Goal: Task Accomplishment & Management: Use online tool/utility

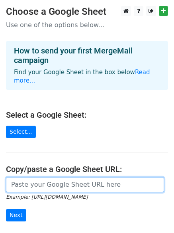
click at [48, 177] on input "url" at bounding box center [85, 184] width 158 height 15
paste input "[URL][DOMAIN_NAME]"
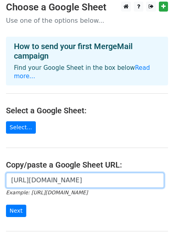
scroll to position [67, 0]
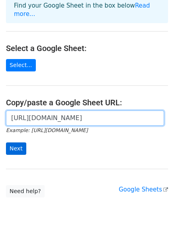
type input "[URL][DOMAIN_NAME]"
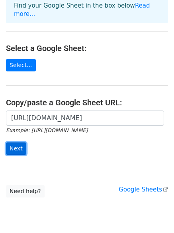
click at [21, 142] on input "Next" at bounding box center [16, 148] width 20 height 12
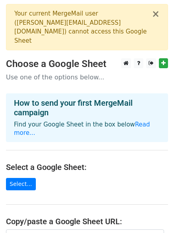
click at [10, 73] on p "Use one of the options below..." at bounding box center [87, 77] width 162 height 8
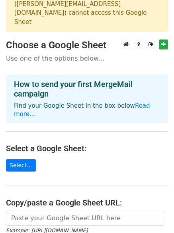
scroll to position [130, 0]
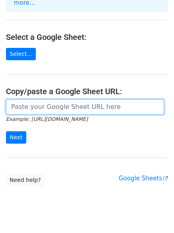
click at [26, 99] on input "url" at bounding box center [85, 106] width 158 height 15
paste input "Boost Your Site with High-Authority Backlinks"
type input "B"
click at [34, 99] on input "url" at bounding box center [85, 106] width 158 height 15
paste input "[URL][DOMAIN_NAME]"
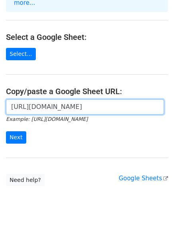
scroll to position [0, 177]
type input "[URL][DOMAIN_NAME]"
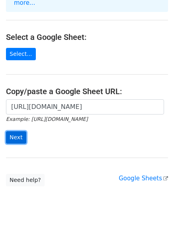
scroll to position [0, 0]
click at [19, 131] on input "Next" at bounding box center [16, 137] width 20 height 12
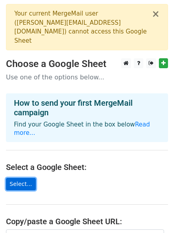
click at [19, 178] on link "Select..." at bounding box center [21, 184] width 30 height 12
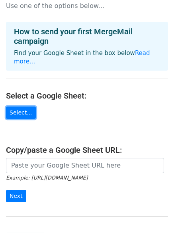
scroll to position [130, 0]
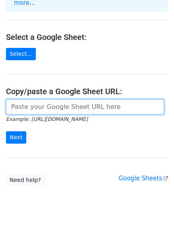
click at [47, 99] on input "url" at bounding box center [85, 106] width 158 height 15
paste input "[URL][DOMAIN_NAME]"
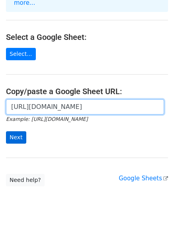
type input "[URL][DOMAIN_NAME]"
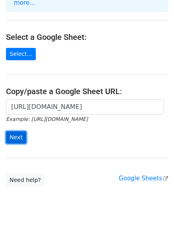
scroll to position [0, 0]
click at [14, 131] on input "Next" at bounding box center [16, 137] width 20 height 12
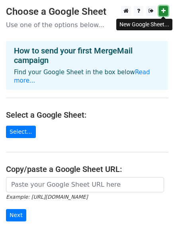
click at [161, 12] on link at bounding box center [163, 11] width 9 height 10
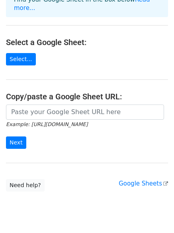
scroll to position [87, 0]
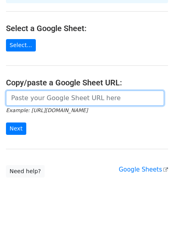
click at [31, 91] on input "url" at bounding box center [85, 98] width 158 height 15
paste input "https://docs.google.com/spreadsheets/d/15BBdhSzreEr3juXJ8gAkkBug34EVeEoXWRqZ5gz…"
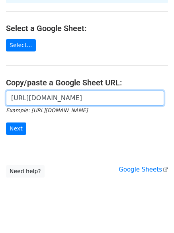
scroll to position [0, 192]
type input "https://docs.google.com/spreadsheets/d/15BBdhSzreEr3juXJ8gAkkBug34EVeEoXWRqZ5gz…"
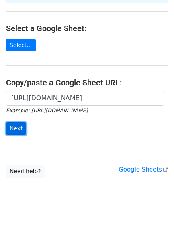
scroll to position [0, 0]
click at [20, 123] on input "Next" at bounding box center [16, 129] width 20 height 12
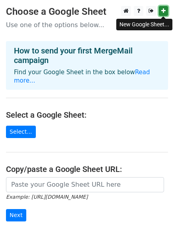
click at [163, 14] on icon at bounding box center [164, 11] width 4 height 6
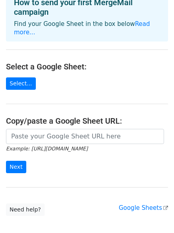
scroll to position [67, 0]
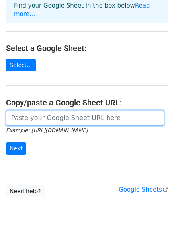
click at [38, 111] on input "url" at bounding box center [85, 118] width 158 height 15
paste input "https://docs.google.com/spreadsheets/d/1hRgEVyIJPh8IrqQWhA9Ftuug3vI3FjrbKEJ2T2K…"
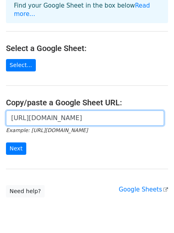
scroll to position [0, 167]
type input "https://docs.google.com/spreadsheets/d/1hRgEVyIJPh8IrqQWhA9Ftuug3vI3FjrbKEJ2T2K…"
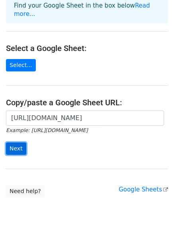
scroll to position [0, 0]
click at [11, 142] on input "Next" at bounding box center [16, 148] width 20 height 12
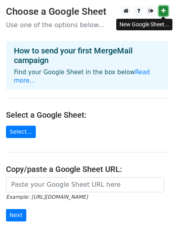
click at [166, 8] on icon at bounding box center [164, 11] width 4 height 6
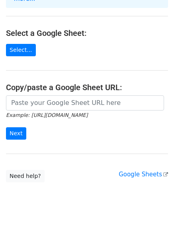
scroll to position [87, 0]
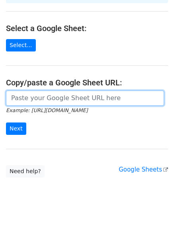
click at [39, 91] on input "url" at bounding box center [85, 98] width 158 height 15
paste input "https://docs.google.com/spreadsheets/d/1JvTsqg5OU-NOF_A2hYMb0hB-QLyVzJXXM9Qydtq…"
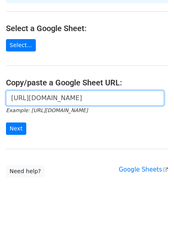
scroll to position [0, 184]
type input "https://docs.google.com/spreadsheets/d/1JvTsqg5OU-NOF_A2hYMb0hB-QLyVzJXXM9Qydtq…"
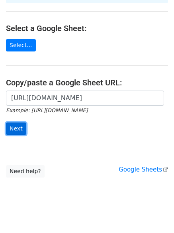
scroll to position [0, 0]
click at [22, 123] on input "Next" at bounding box center [16, 129] width 20 height 12
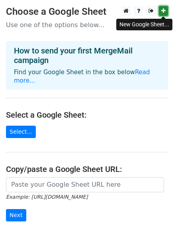
click at [161, 9] on link at bounding box center [163, 11] width 9 height 10
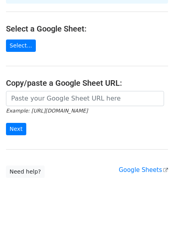
scroll to position [87, 0]
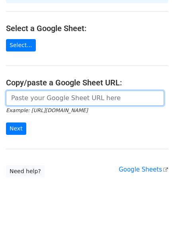
click at [38, 93] on input "url" at bounding box center [85, 98] width 158 height 15
paste input "https://docs.google.com/spreadsheets/d/1gYKgAurf2EkwMSevVj2mvEWX0StOedL054KDDXD…"
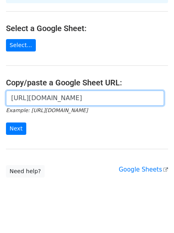
scroll to position [0, 182]
type input "https://docs.google.com/spreadsheets/d/1gYKgAurf2EkwMSevVj2mvEWX0StOedL054KDDXD…"
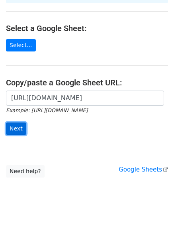
scroll to position [0, 0]
click at [16, 123] on input "Next" at bounding box center [16, 129] width 20 height 12
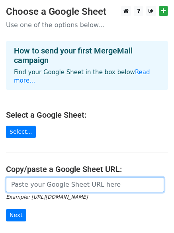
click at [83, 177] on input "url" at bounding box center [85, 184] width 158 height 15
paste input "longlifehomes9@gmail.com shadygrovesud@gmail.com silvereaglelocksmith@gmail.com…"
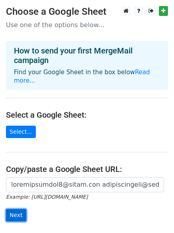
click at [19, 209] on input "Next" at bounding box center [16, 215] width 20 height 12
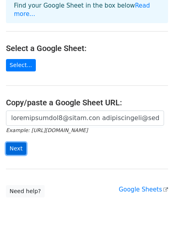
click at [11, 142] on input "Next" at bounding box center [16, 148] width 20 height 12
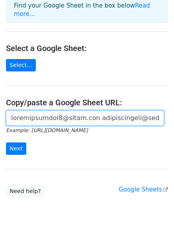
click at [29, 111] on input "url" at bounding box center [85, 118] width 158 height 15
paste input "https://docs.google.com/spreadsheets/d/1gYKgAurf2EkwMSevVj2mvEWX0StOedL054KDDXD…"
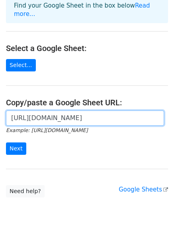
scroll to position [0, 182]
type input "https://docs.google.com/spreadsheets/d/1gYKgAurf2EkwMSevVj2mvEWX0StOedL054KDDXD…"
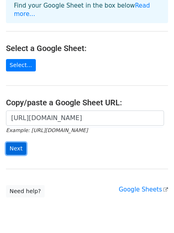
scroll to position [0, 0]
click at [20, 142] on input "Next" at bounding box center [16, 148] width 20 height 12
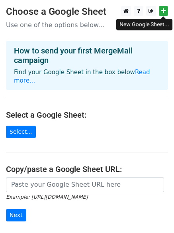
click at [164, 8] on link at bounding box center [163, 11] width 9 height 10
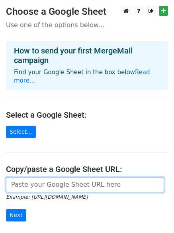
click at [22, 177] on input "url" at bounding box center [85, 184] width 158 height 15
paste input "[URL][DOMAIN_NAME]"
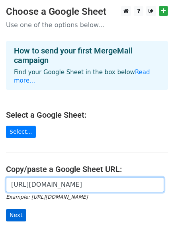
type input "https://docs.google.com/spreadsheets/d/1_LwD-MFPTQCatKtqZT61YgrAEVl4S2O_sSbqF9t…"
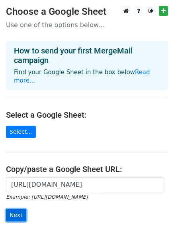
scroll to position [0, 0]
click at [14, 209] on input "Next" at bounding box center [16, 215] width 20 height 12
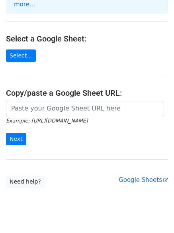
scroll to position [87, 0]
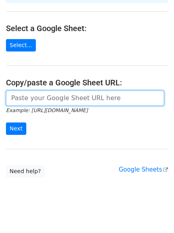
click at [32, 91] on input "url" at bounding box center [85, 98] width 158 height 15
paste input "proiectari.md@gmail.com aaagaragedoorepair@gmail.com indiagates2020@gmail.com n…"
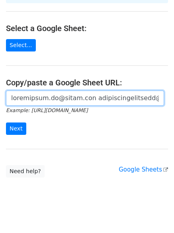
scroll to position [0, 4063]
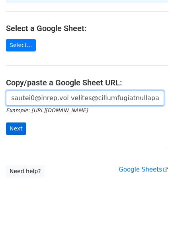
type input "proiectari.md@gmail.com aaagaragedoorepair@gmail.com indiagates2020@gmail.com n…"
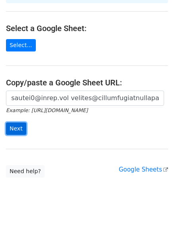
scroll to position [0, 0]
click at [18, 123] on input "Next" at bounding box center [16, 129] width 20 height 12
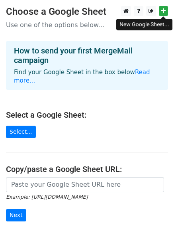
click at [162, 11] on icon at bounding box center [164, 11] width 4 height 6
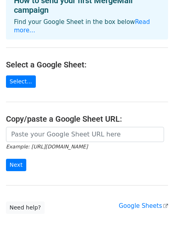
scroll to position [87, 0]
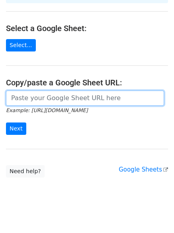
click at [44, 91] on input "url" at bounding box center [85, 98] width 158 height 15
paste input "[URL][DOMAIN_NAME]"
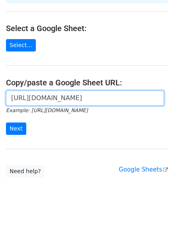
scroll to position [0, 175]
type input "[URL][DOMAIN_NAME]"
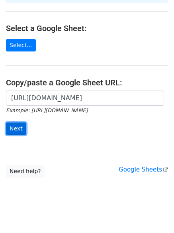
click at [18, 123] on input "Next" at bounding box center [16, 129] width 20 height 12
